Goal: Task Accomplishment & Management: Manage account settings

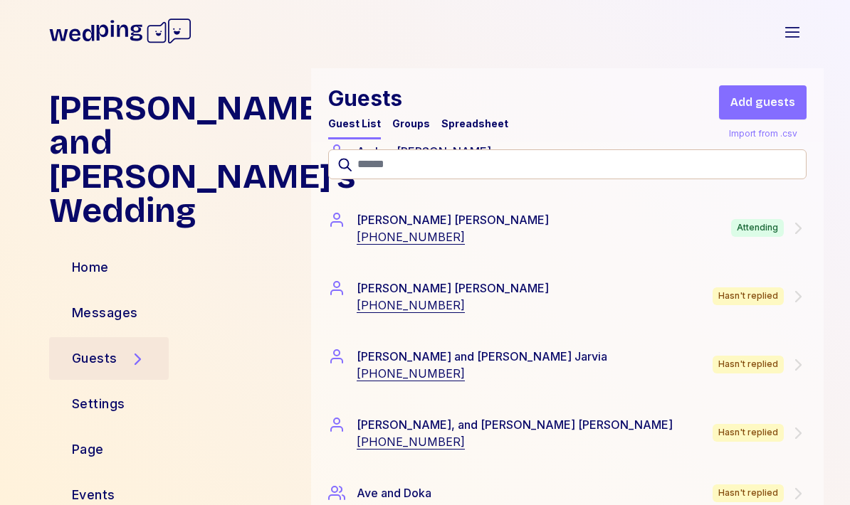
click at [808, 227] on div "[PERSON_NAME] [PHONE_NUMBER] Attending" at bounding box center [567, 228] width 513 height 68
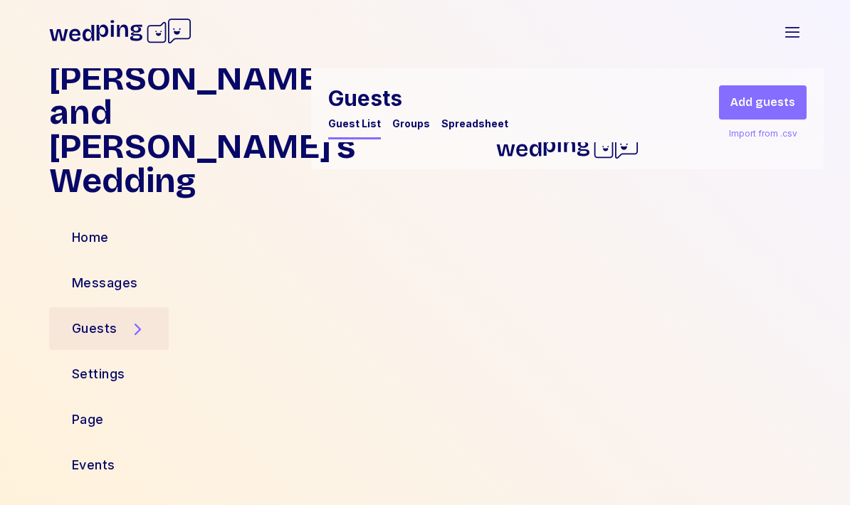
scroll to position [34, 0]
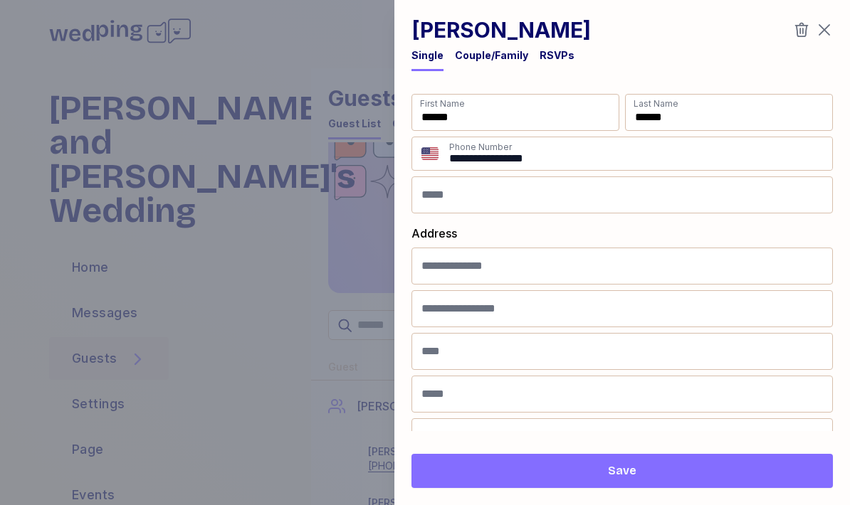
click at [554, 50] on div "RSVPs" at bounding box center [557, 55] width 35 height 14
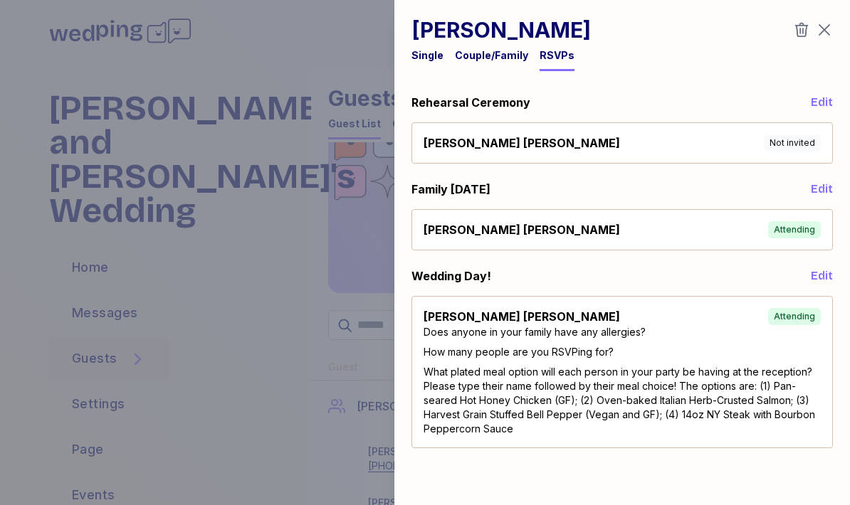
click at [829, 24] on icon "button" at bounding box center [824, 29] width 17 height 17
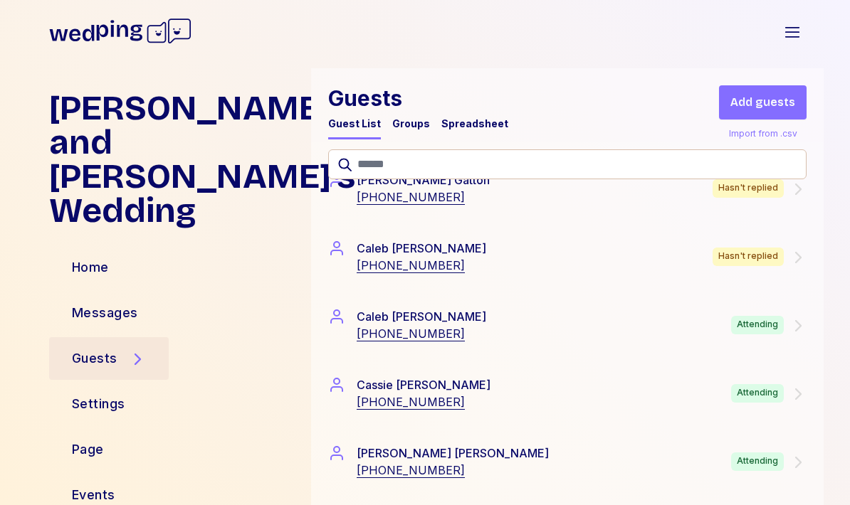
scroll to position [1827, 0]
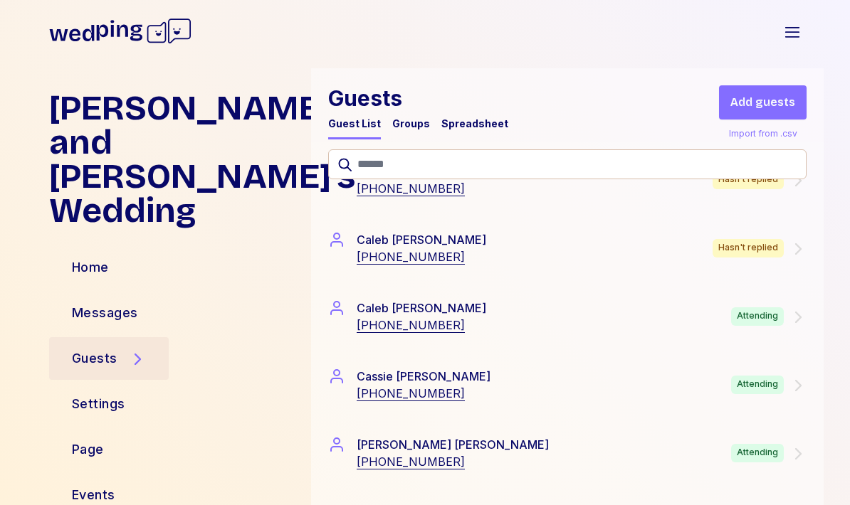
click at [790, 320] on icon at bounding box center [797, 317] width 17 height 17
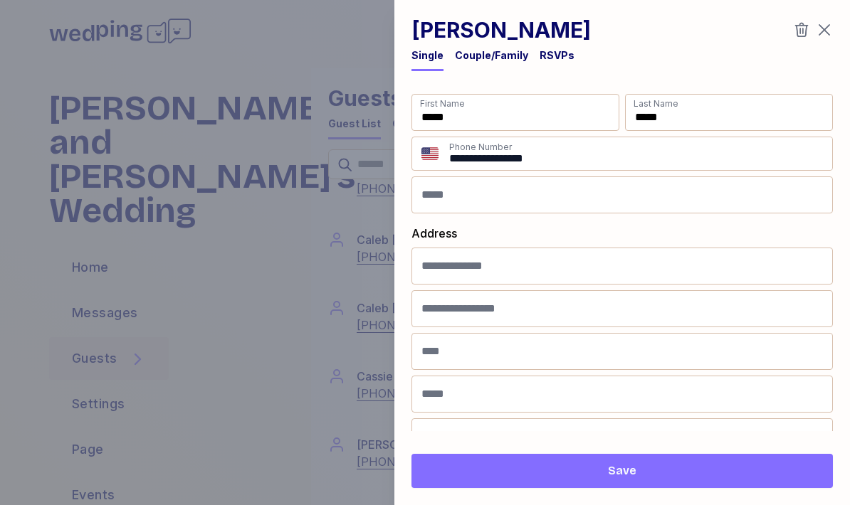
click at [559, 56] on div "RSVPs" at bounding box center [557, 55] width 35 height 14
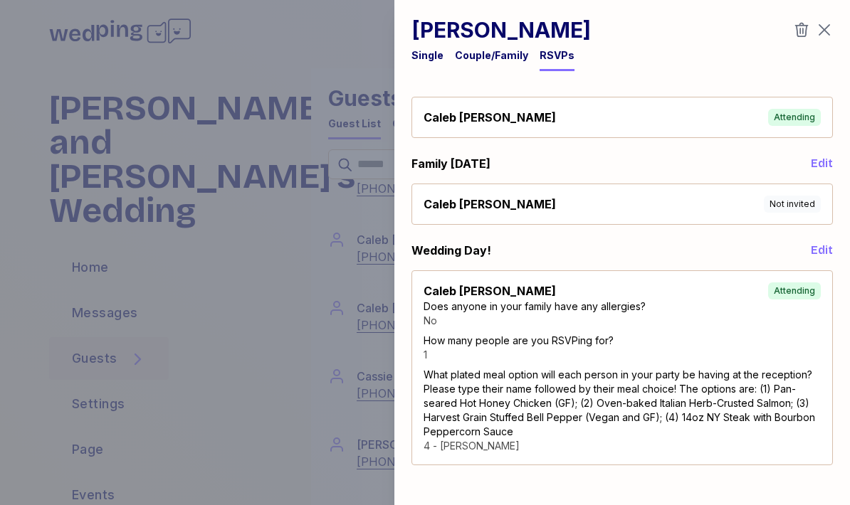
scroll to position [26, 0]
click at [828, 26] on icon "button" at bounding box center [824, 30] width 11 height 11
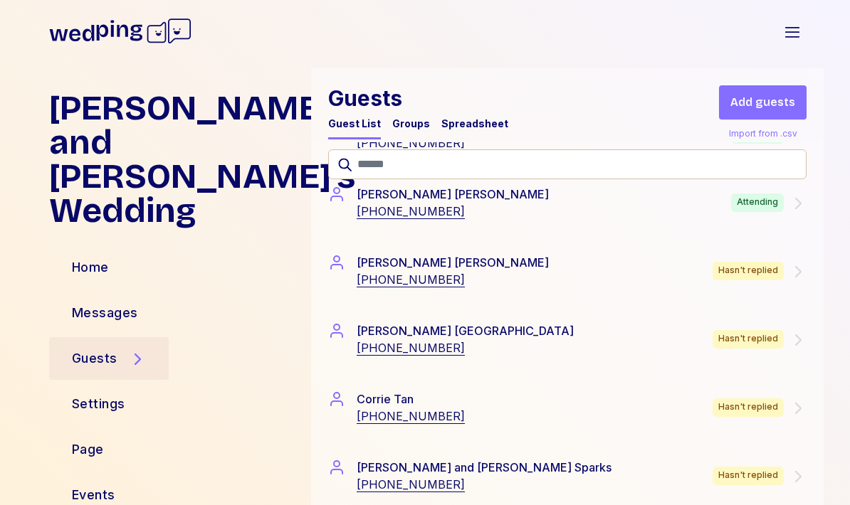
scroll to position [2080, 0]
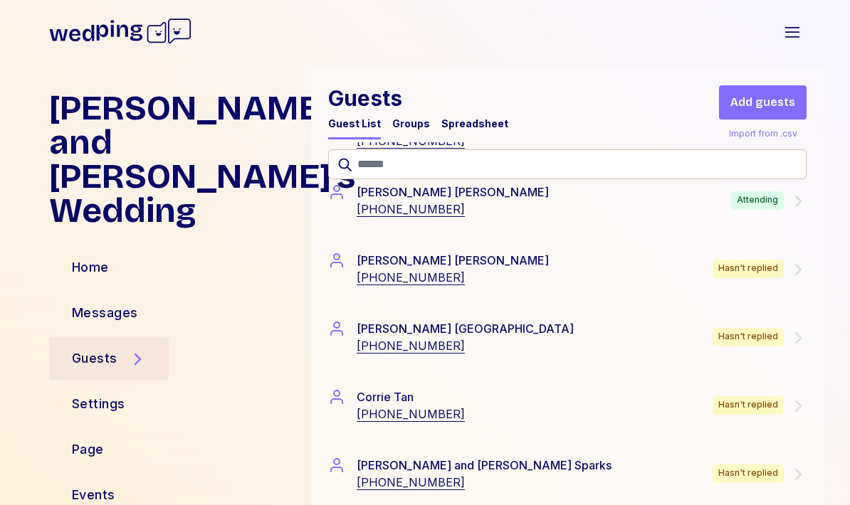
click at [796, 191] on div at bounding box center [567, 164] width 513 height 64
click at [747, 207] on div "Attending" at bounding box center [757, 200] width 53 height 19
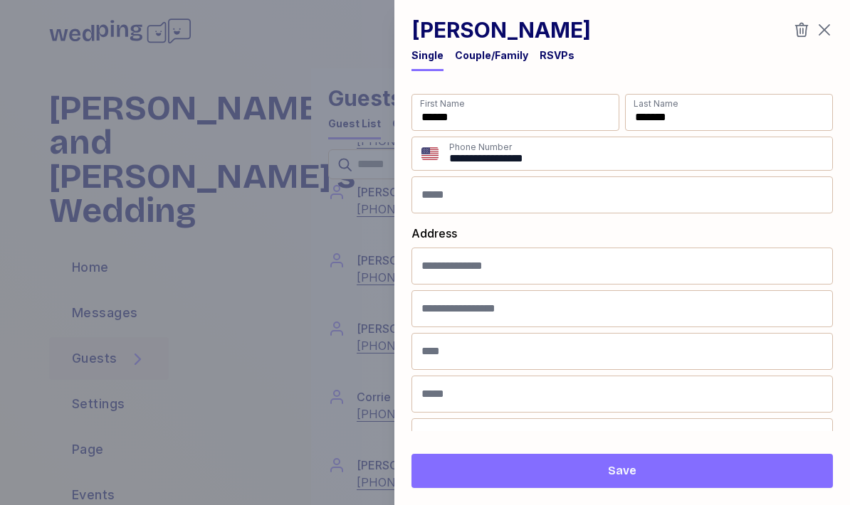
click at [555, 52] on div "RSVPs" at bounding box center [557, 55] width 35 height 14
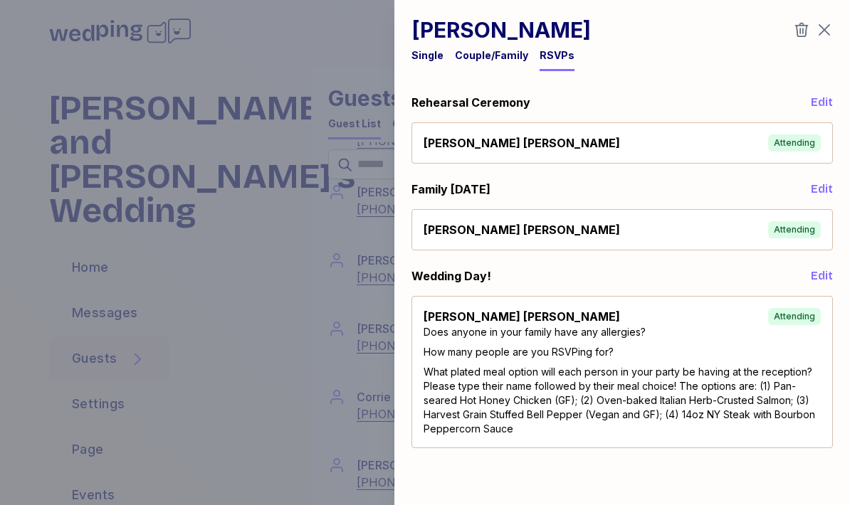
click at [829, 26] on icon "button" at bounding box center [824, 30] width 11 height 11
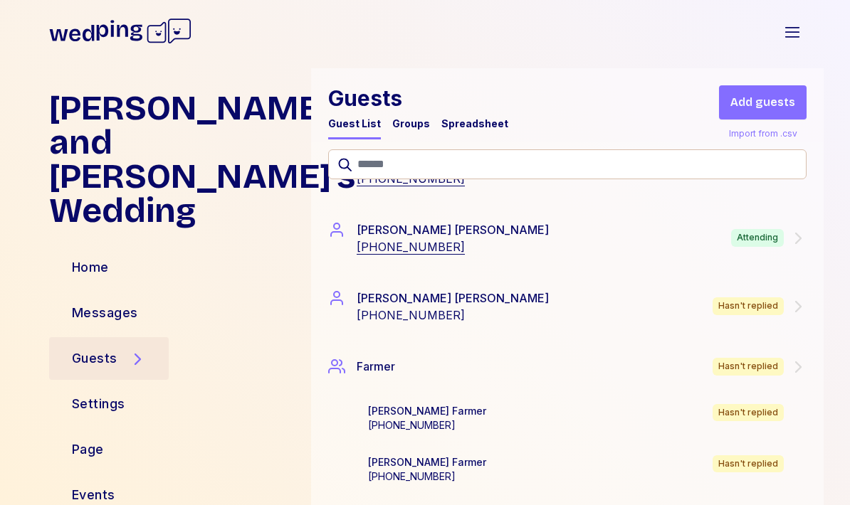
scroll to position [3430, 0]
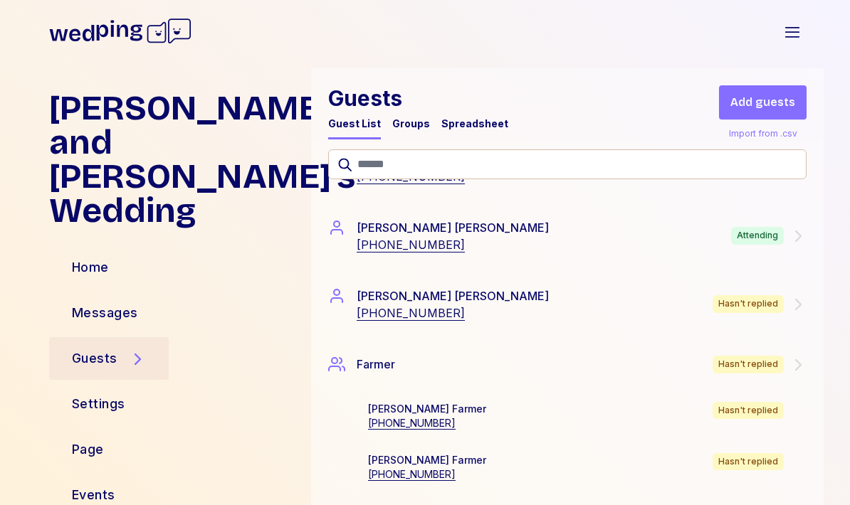
click at [786, 240] on div "Attending" at bounding box center [768, 236] width 75 height 19
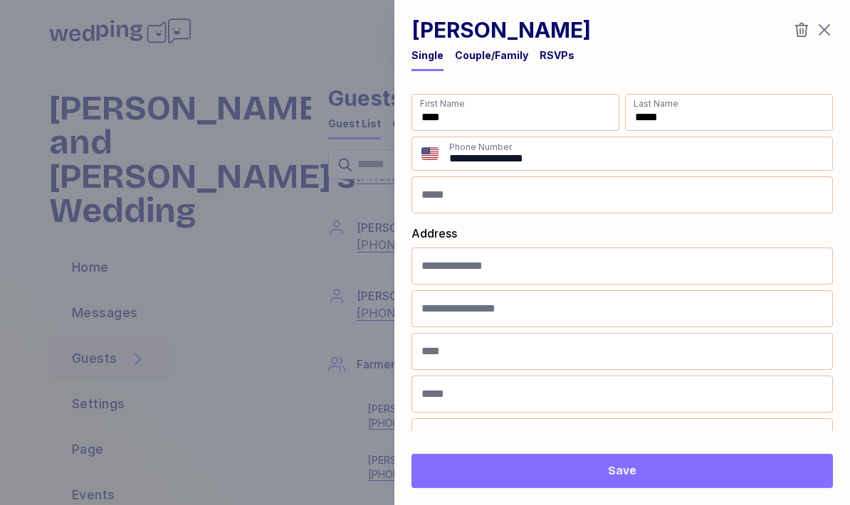
click at [559, 57] on div "RSVPs" at bounding box center [557, 55] width 35 height 14
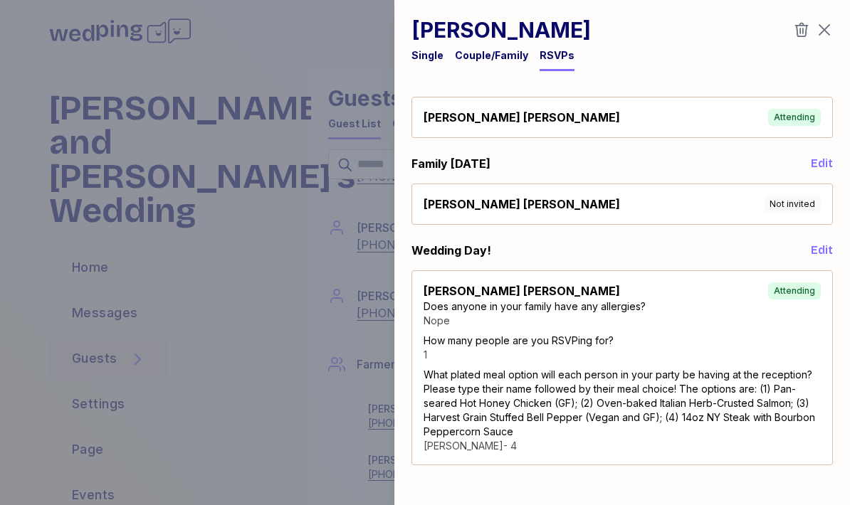
scroll to position [26, 0]
click at [823, 31] on icon "button" at bounding box center [824, 30] width 11 height 11
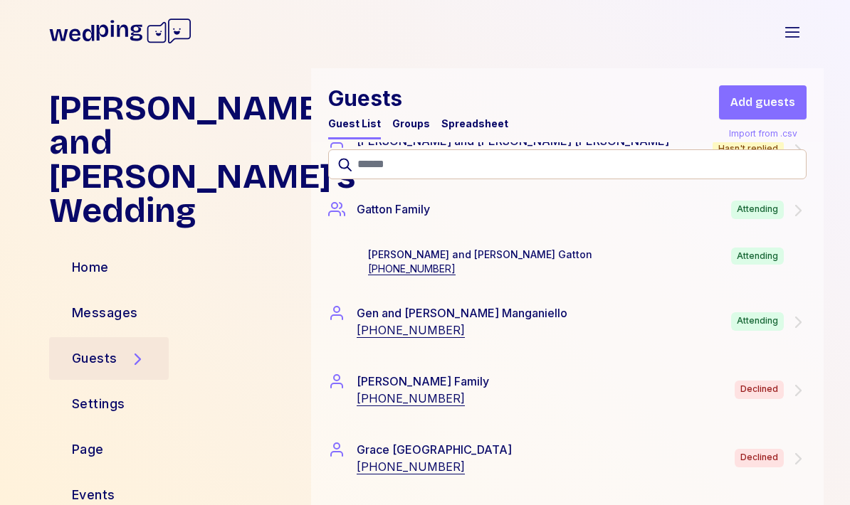
scroll to position [3806, 0]
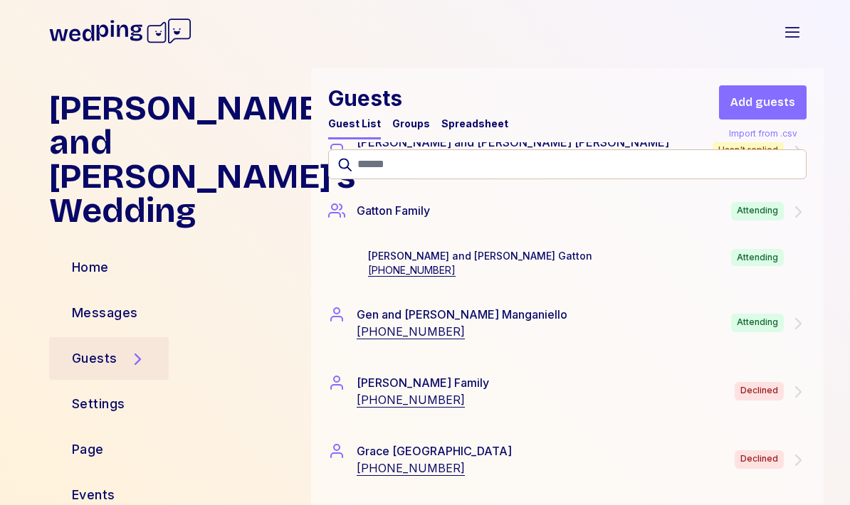
click at [809, 211] on div "Gatton Family Attending" at bounding box center [567, 211] width 513 height 53
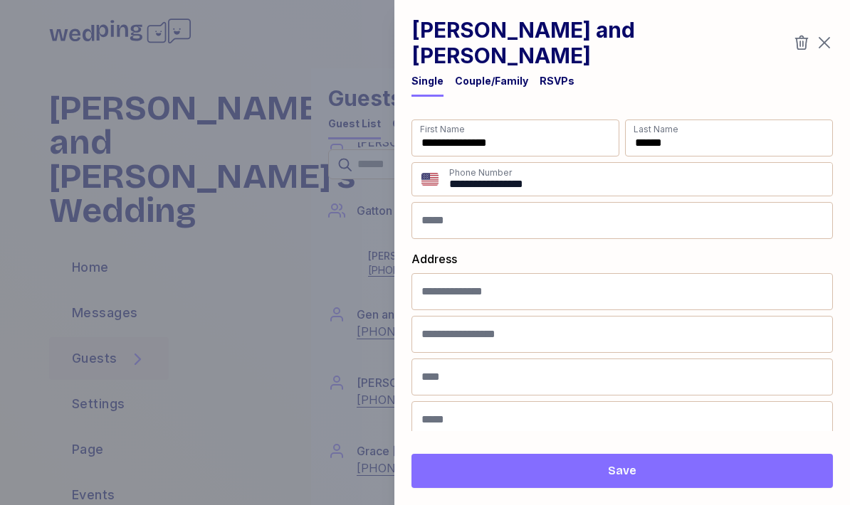
click at [549, 74] on div "RSVPs" at bounding box center [557, 81] width 35 height 14
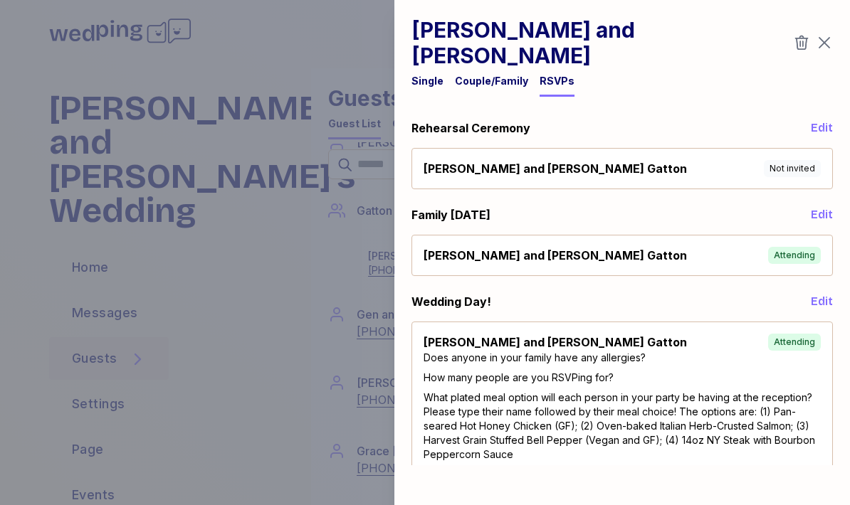
click at [824, 38] on icon "button" at bounding box center [824, 43] width 11 height 11
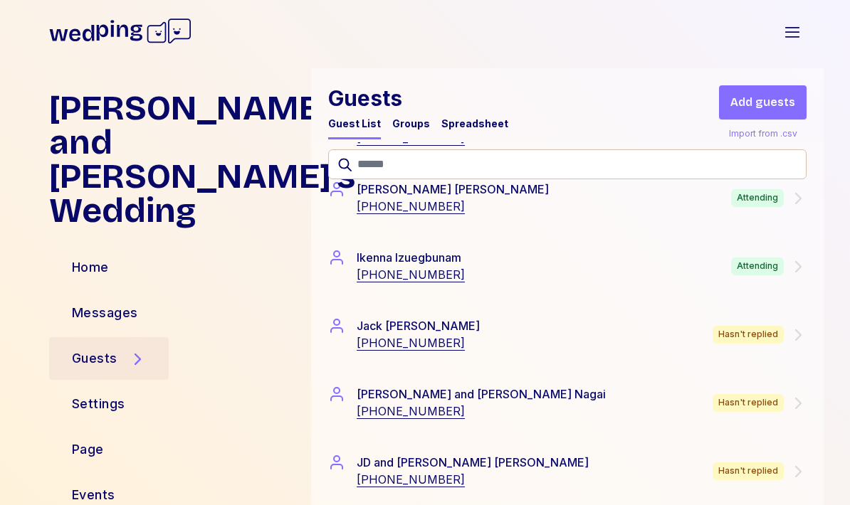
scroll to position [4521, 0]
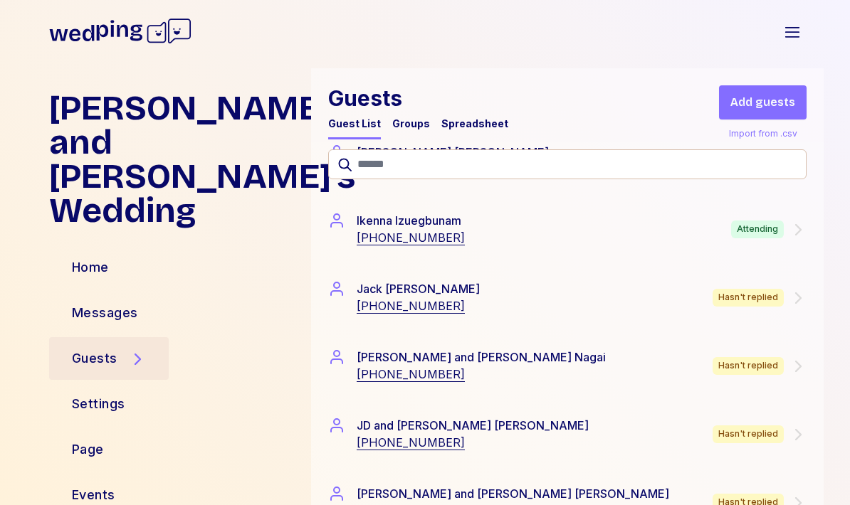
click at [795, 246] on div "[PERSON_NAME] [PHONE_NUMBER] Attending" at bounding box center [567, 229] width 478 height 34
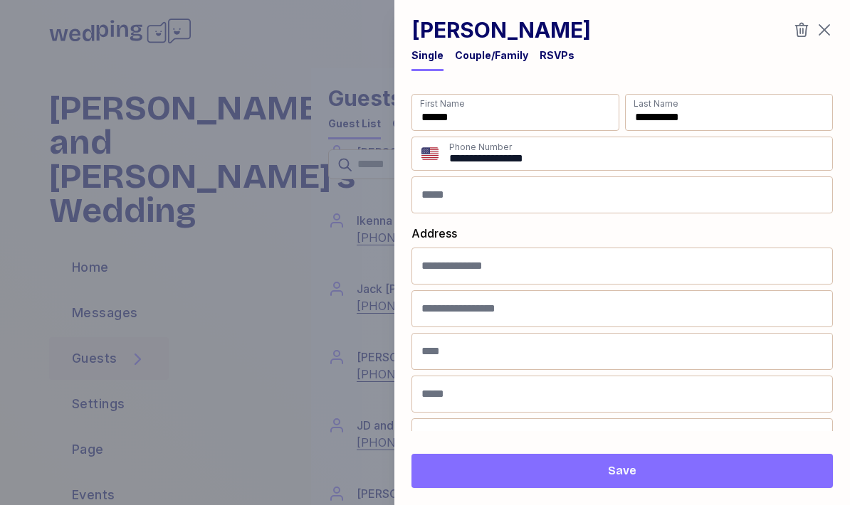
click at [554, 56] on div "RSVPs" at bounding box center [557, 55] width 35 height 14
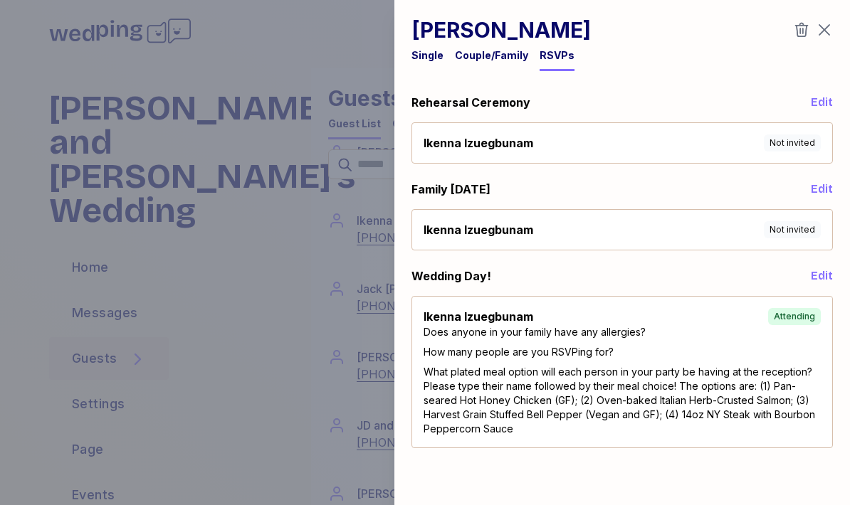
click at [824, 27] on icon "button" at bounding box center [824, 29] width 17 height 17
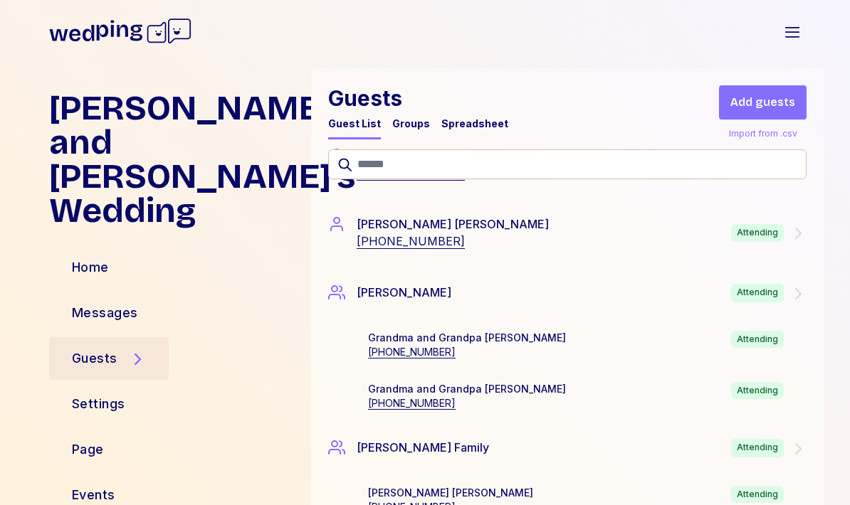
scroll to position [5539, 0]
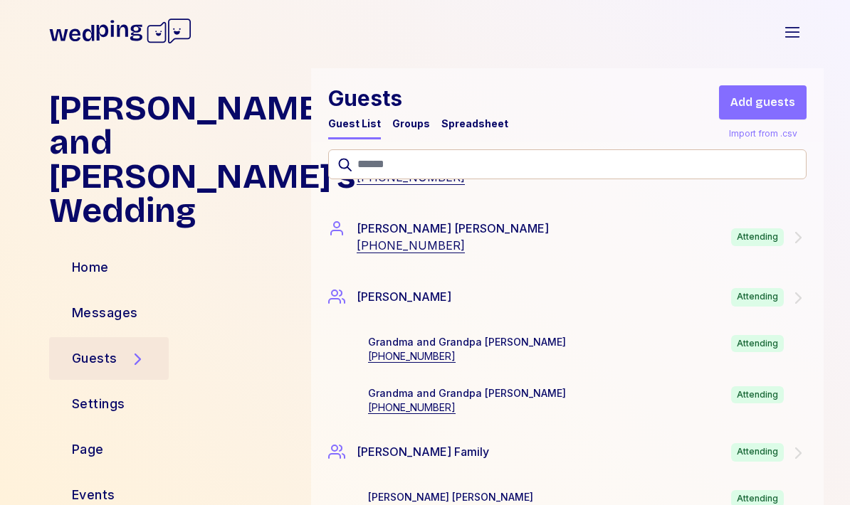
click at [789, 238] on icon at bounding box center [797, 237] width 17 height 17
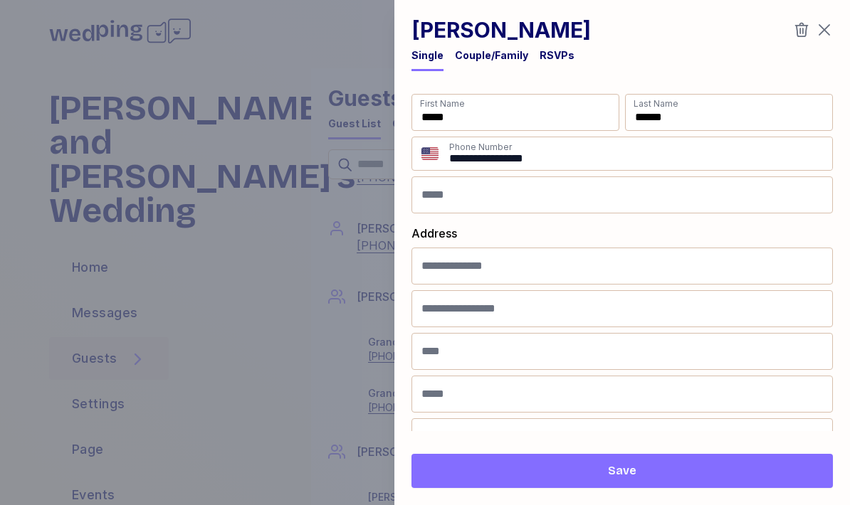
click at [548, 56] on div "RSVPs" at bounding box center [557, 55] width 35 height 14
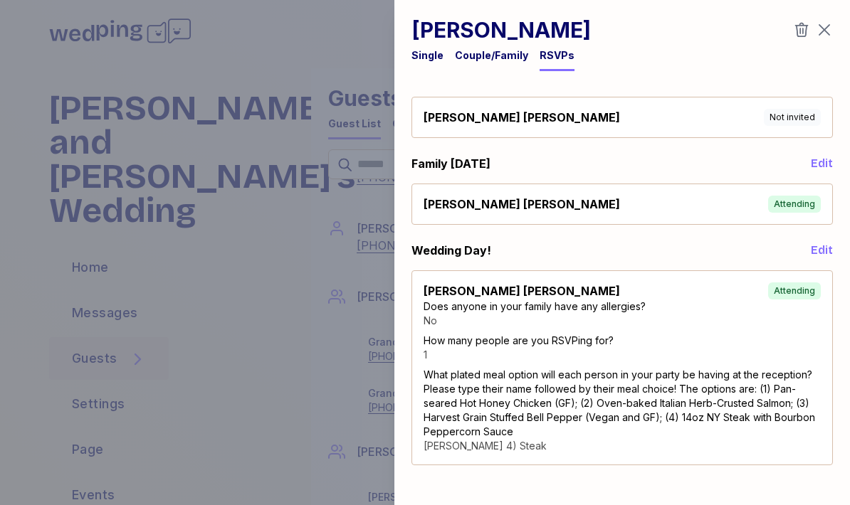
scroll to position [26, 0]
click at [824, 31] on icon "button" at bounding box center [824, 30] width 11 height 11
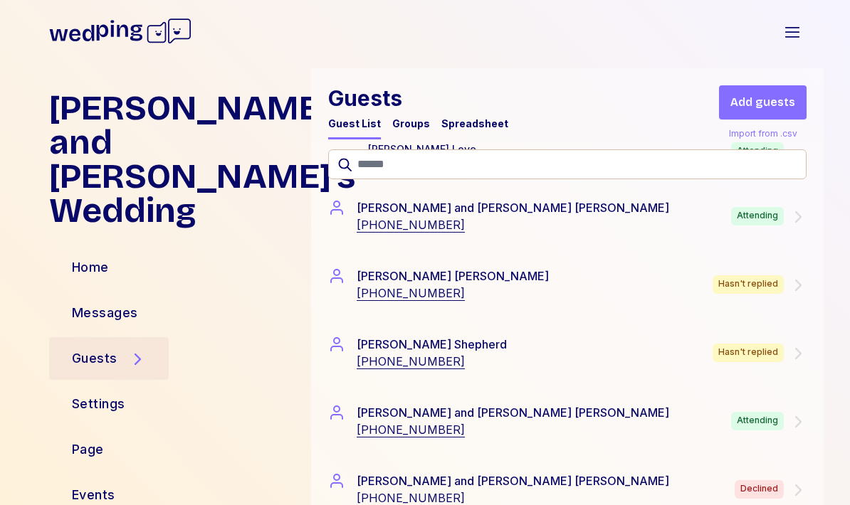
scroll to position [7342, 0]
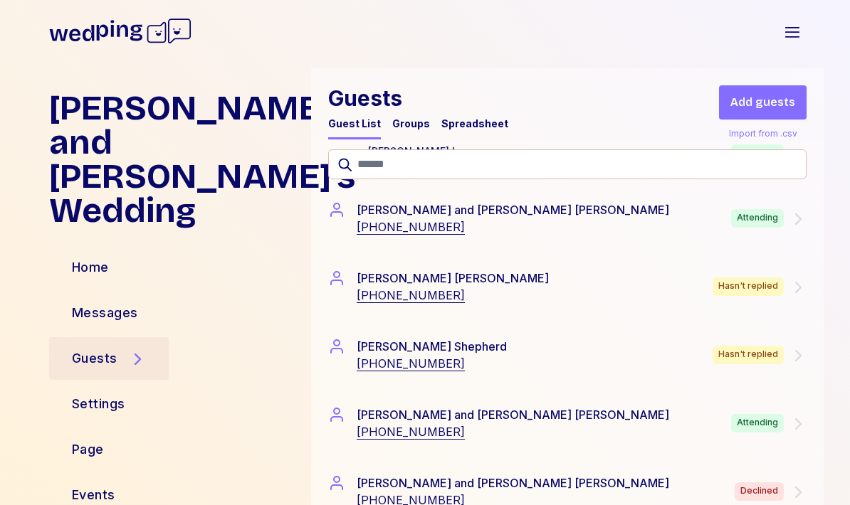
click at [800, 224] on icon at bounding box center [797, 219] width 17 height 17
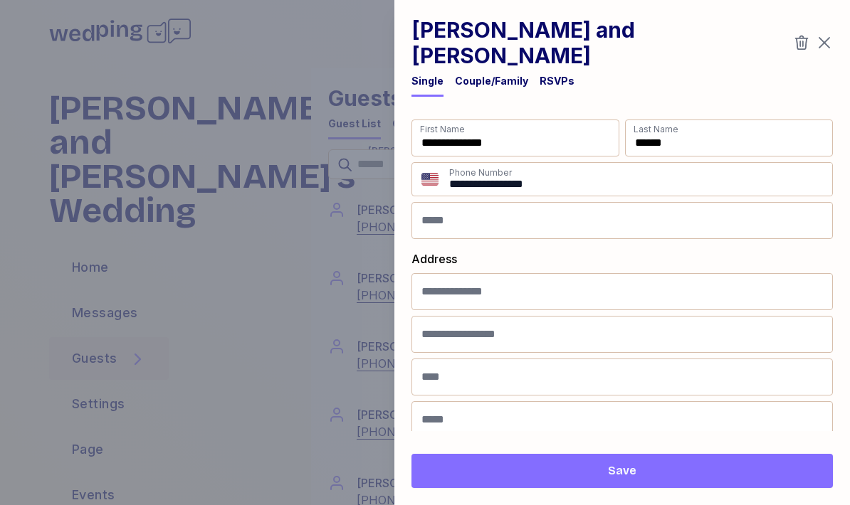
click at [548, 74] on div "RSVPs" at bounding box center [557, 81] width 35 height 14
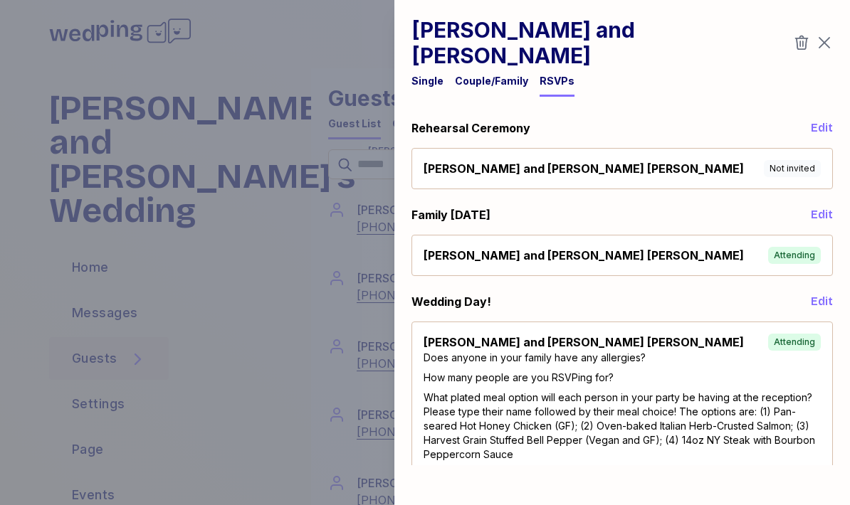
click at [827, 34] on icon "button" at bounding box center [824, 42] width 17 height 17
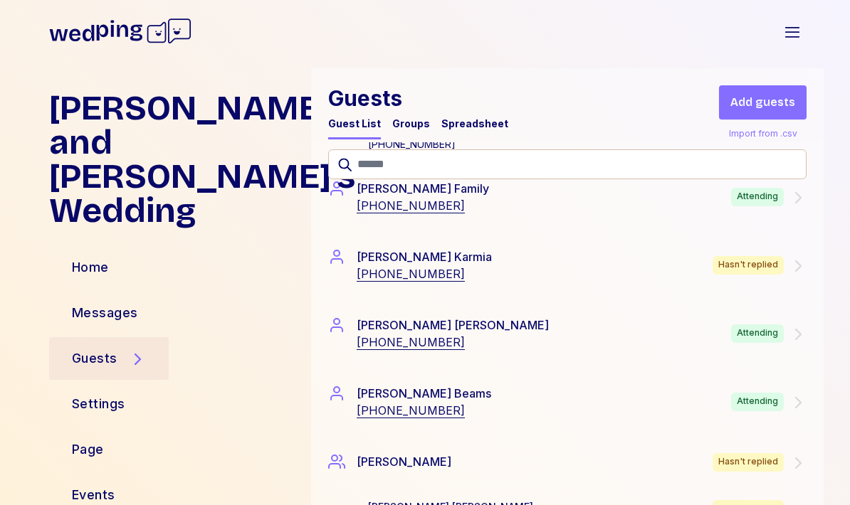
scroll to position [8016, 0]
click at [804, 200] on icon at bounding box center [797, 197] width 17 height 17
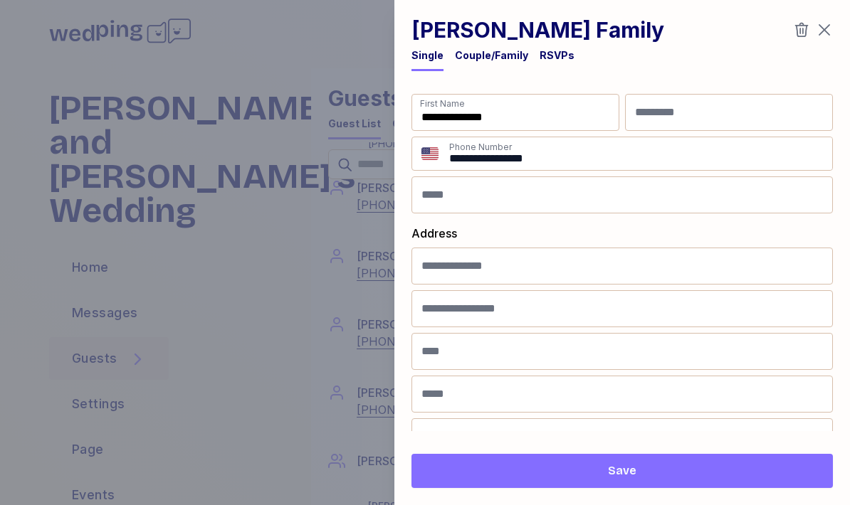
click at [552, 53] on div "RSVPs" at bounding box center [557, 55] width 35 height 14
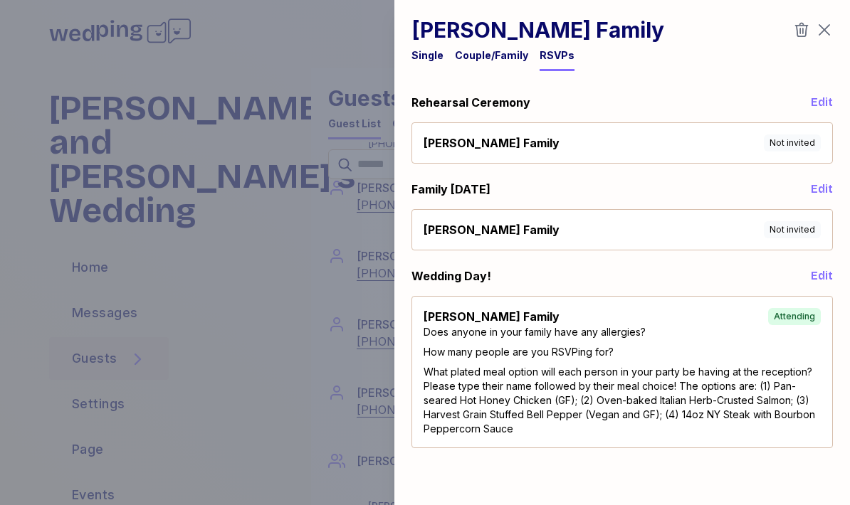
click at [829, 26] on icon "button" at bounding box center [824, 30] width 11 height 11
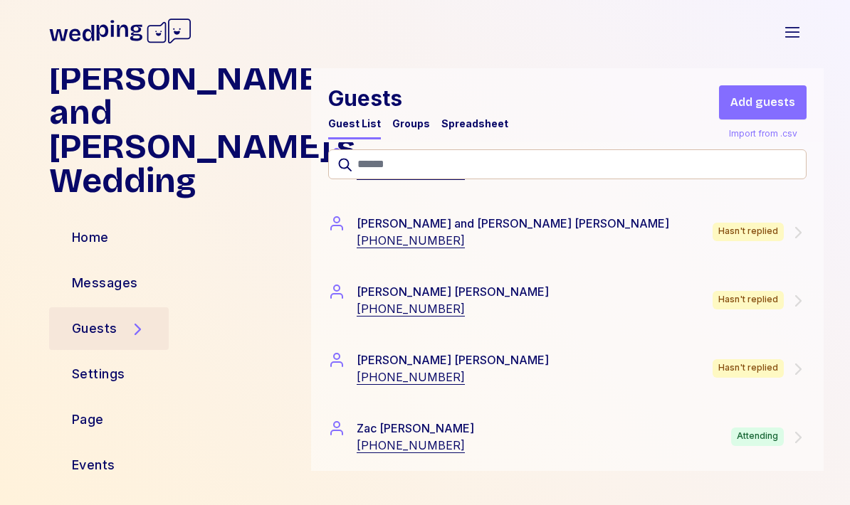
scroll to position [9400, 0]
